Goal: Navigation & Orientation: Go to known website

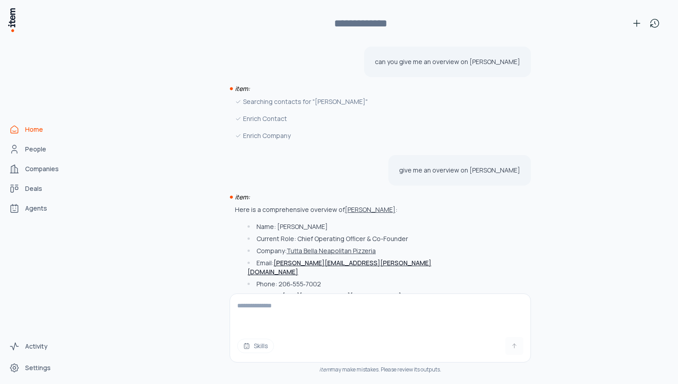
scroll to position [340, 0]
